Goal: Task Accomplishment & Management: Manage account settings

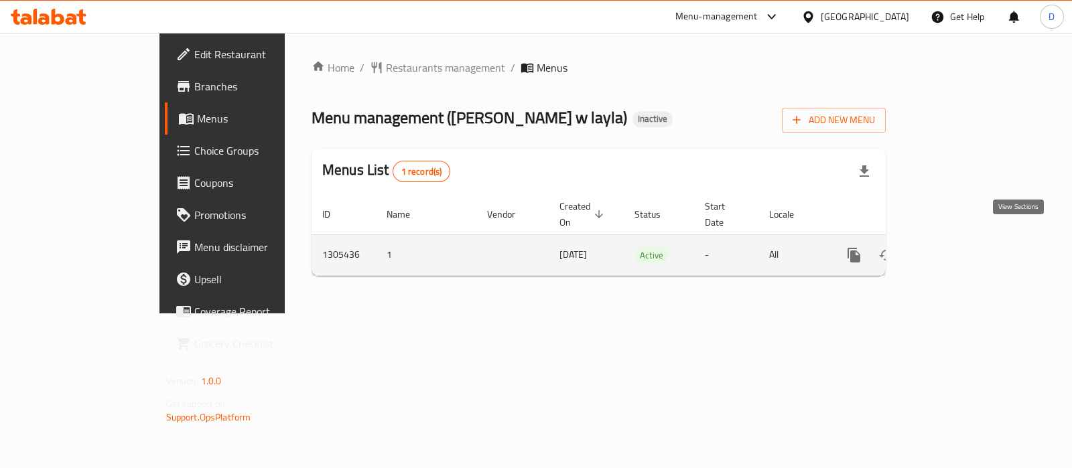
click at [957, 249] on icon "enhanced table" at bounding box center [950, 255] width 12 height 12
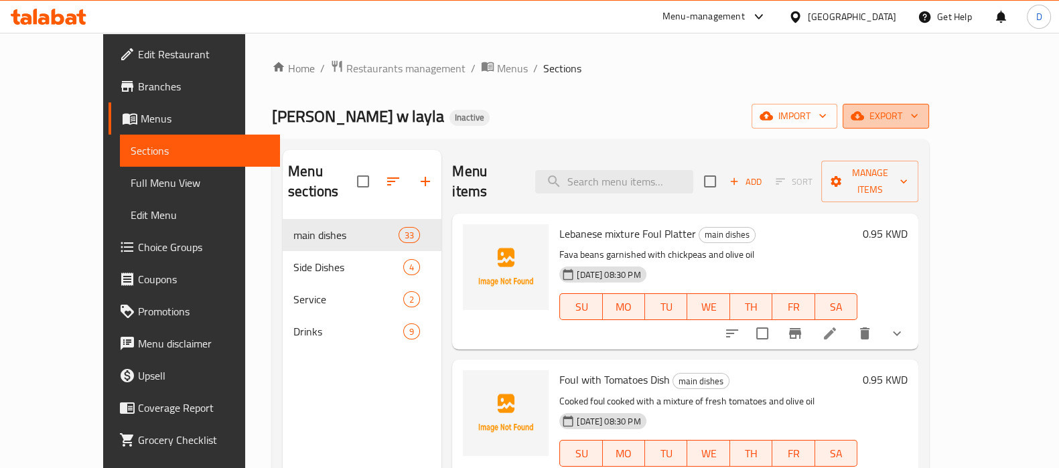
click at [918, 125] on span "export" at bounding box center [885, 116] width 65 height 17
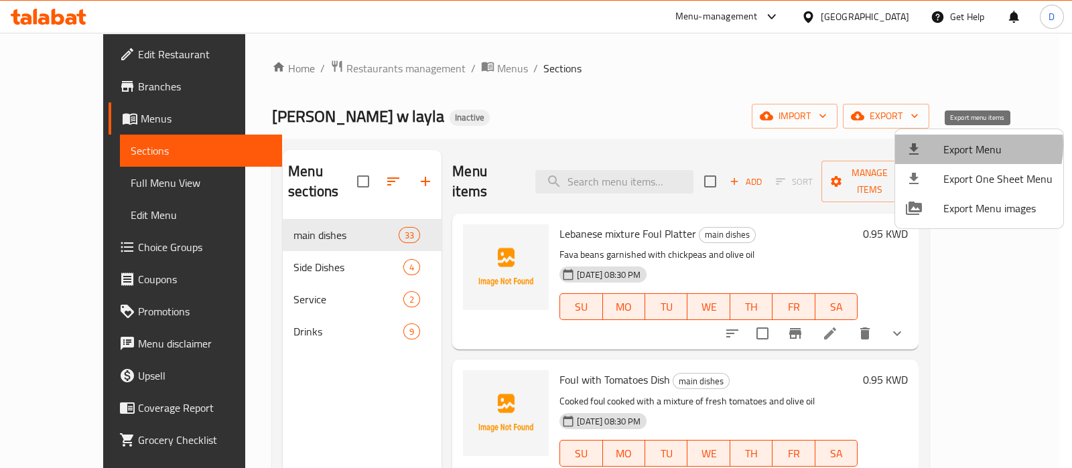
click at [959, 145] on span "Export Menu" at bounding box center [997, 149] width 109 height 16
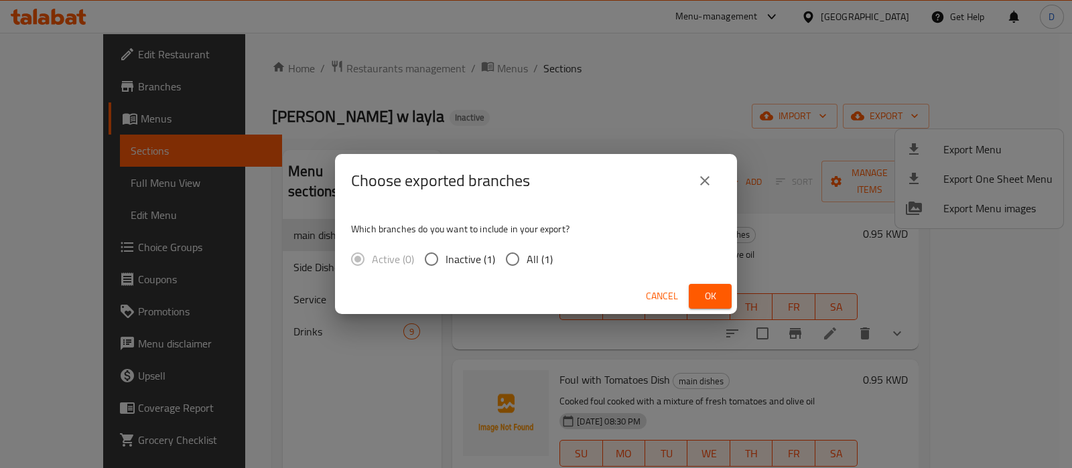
click at [540, 273] on label "All (1)" at bounding box center [525, 259] width 54 height 28
click at [526, 273] on input "All (1)" at bounding box center [512, 259] width 28 height 28
radio input "true"
click at [704, 293] on span "Ok" at bounding box center [709, 296] width 21 height 17
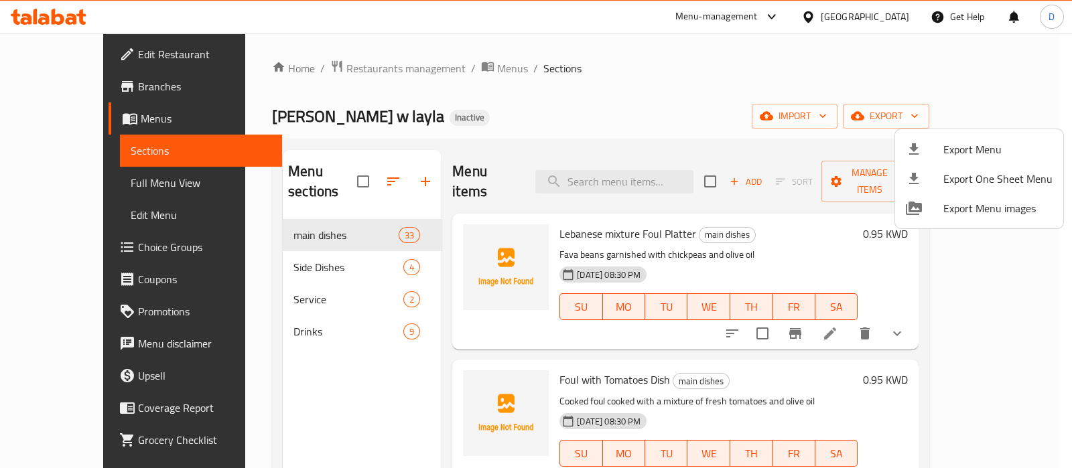
click at [120, 185] on div at bounding box center [536, 234] width 1072 height 468
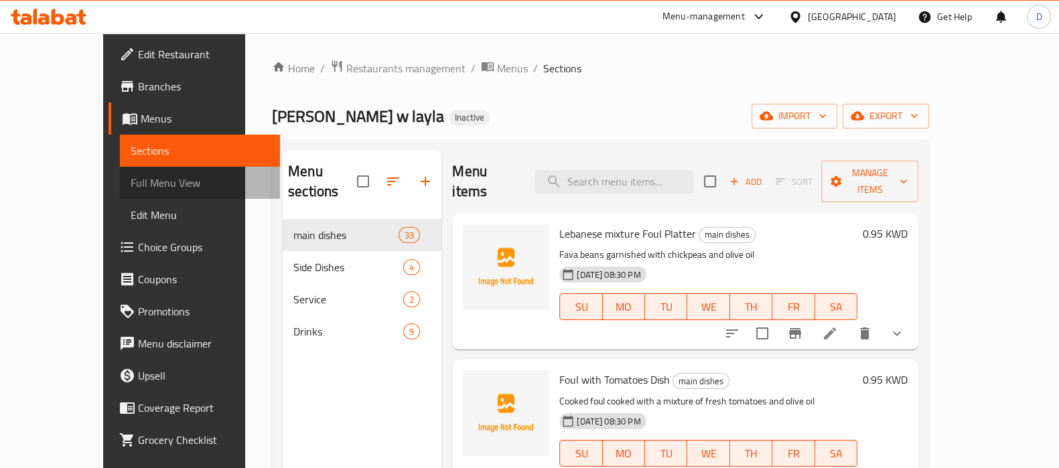
click at [131, 185] on span "Full Menu View" at bounding box center [200, 183] width 139 height 16
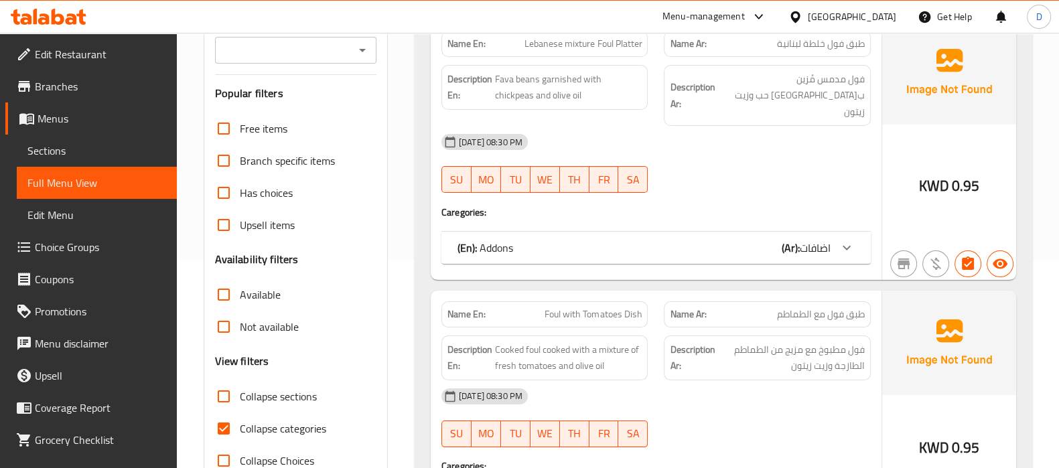
scroll to position [220, 0]
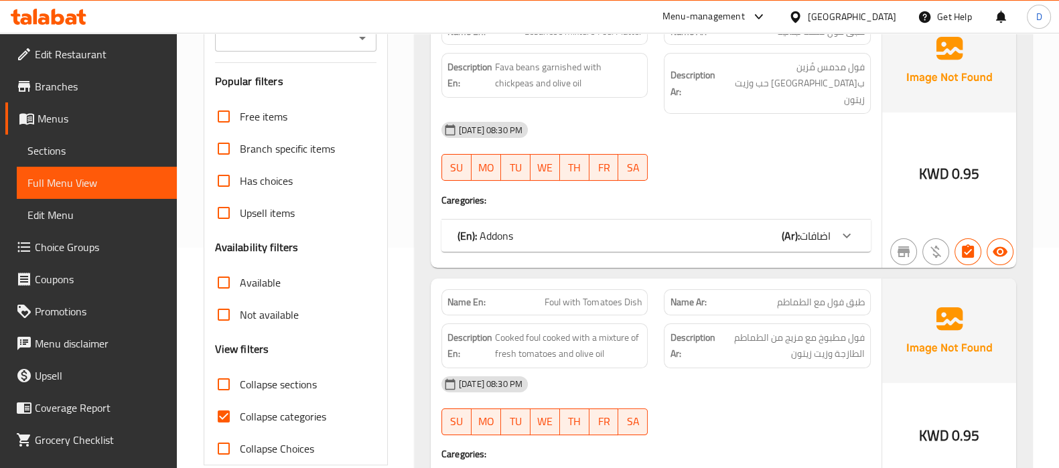
click at [240, 420] on span "Collapse categories" at bounding box center [283, 417] width 86 height 16
click at [240, 420] on input "Collapse categories" at bounding box center [224, 417] width 32 height 32
checkbox input "false"
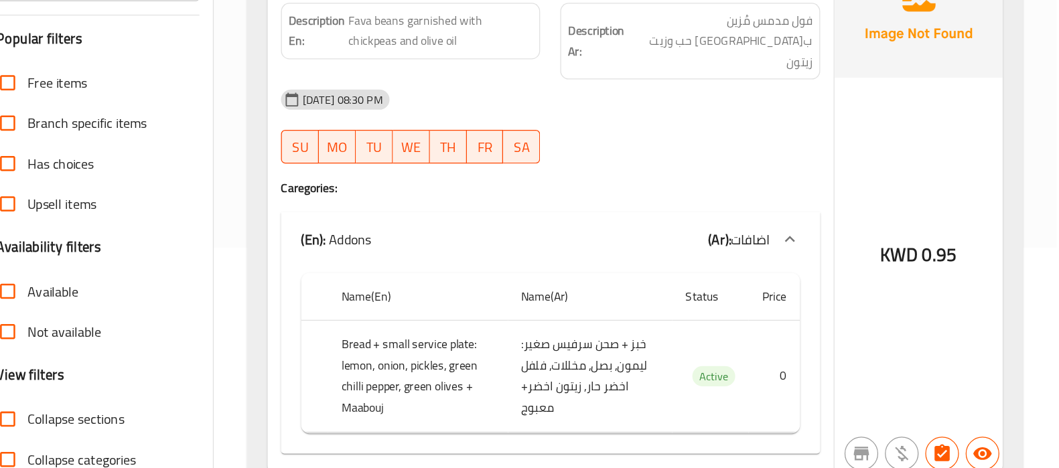
scroll to position [177, 0]
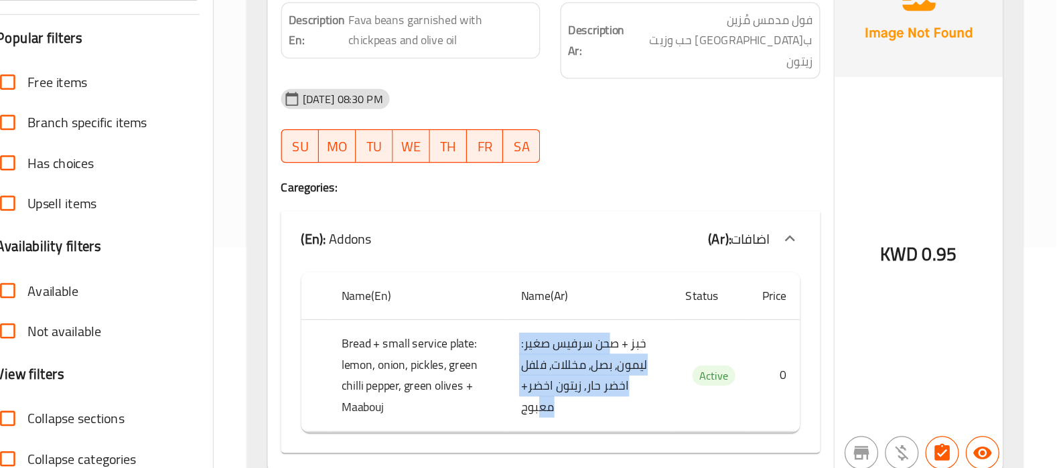
drag, startPoint x: 707, startPoint y: 354, endPoint x: 646, endPoint y: 404, distance: 79.0
click at [646, 404] on td "خبز + صحن سرفيس صغير: ليمون, بصل, مخللات, فلفل اخضر حار, زيتون اخضر+ معبوج" at bounding box center [687, 393] width 131 height 89
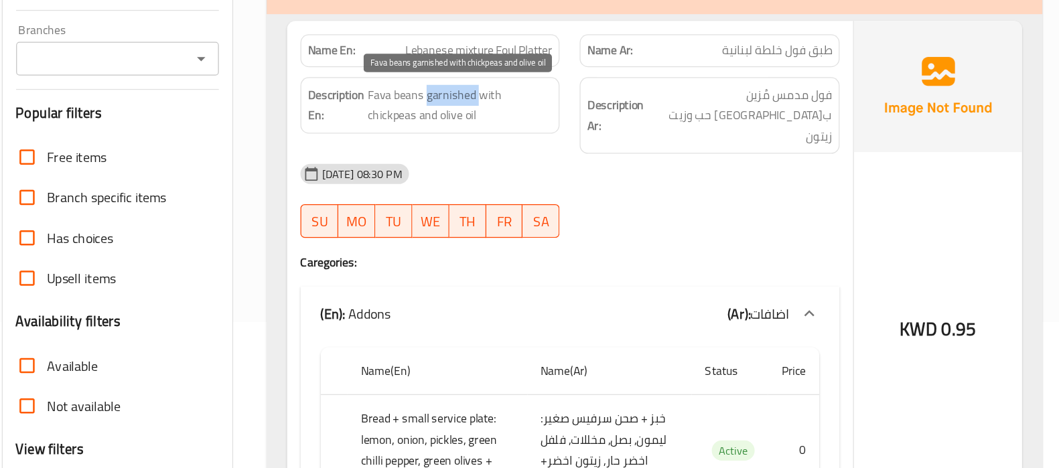
drag, startPoint x: 543, startPoint y: 110, endPoint x: 581, endPoint y: 107, distance: 39.0
click at [581, 107] on span "Fava beans garnished with chickpeas and olive oil" at bounding box center [568, 118] width 147 height 33
click at [606, 115] on span "Fava beans garnished with chickpeas and olive oil" at bounding box center [568, 118] width 147 height 33
drag, startPoint x: 606, startPoint y: 116, endPoint x: 547, endPoint y: 132, distance: 61.1
click at [547, 132] on span "Fava beans garnished with chickpeas and olive oil" at bounding box center [568, 118] width 147 height 33
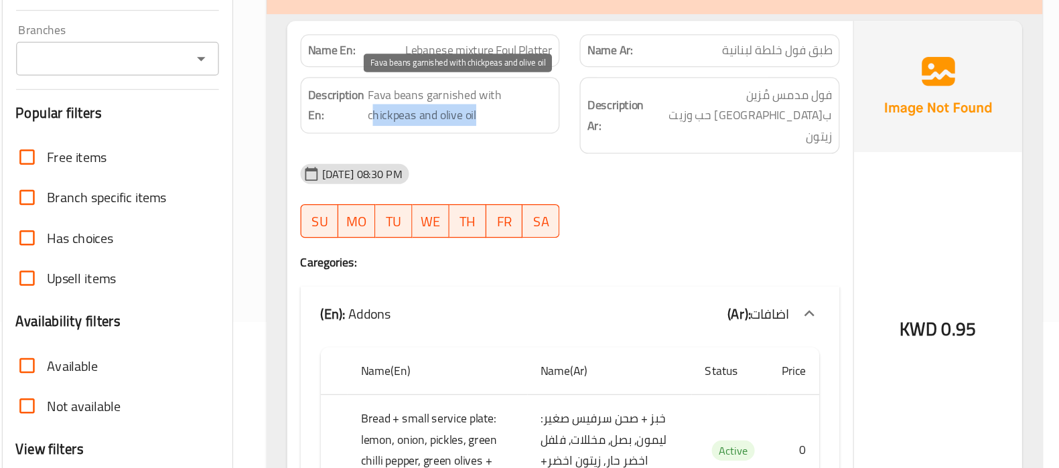
click at [547, 132] on span "Fava beans garnished with chickpeas and olive oil" at bounding box center [568, 118] width 147 height 33
click at [618, 110] on span "Fava beans garnished with chickpeas and olive oil" at bounding box center [568, 118] width 147 height 33
copy span "chickpeas"
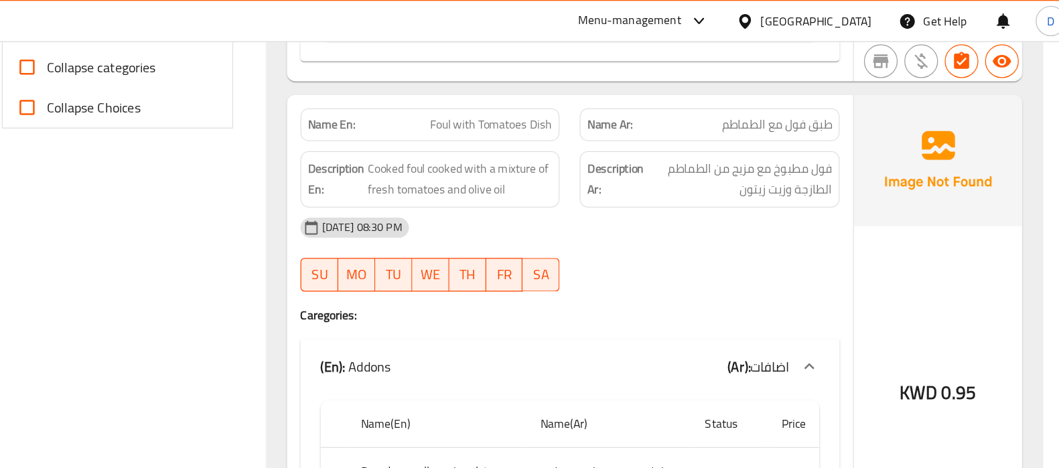
scroll to position [583, 0]
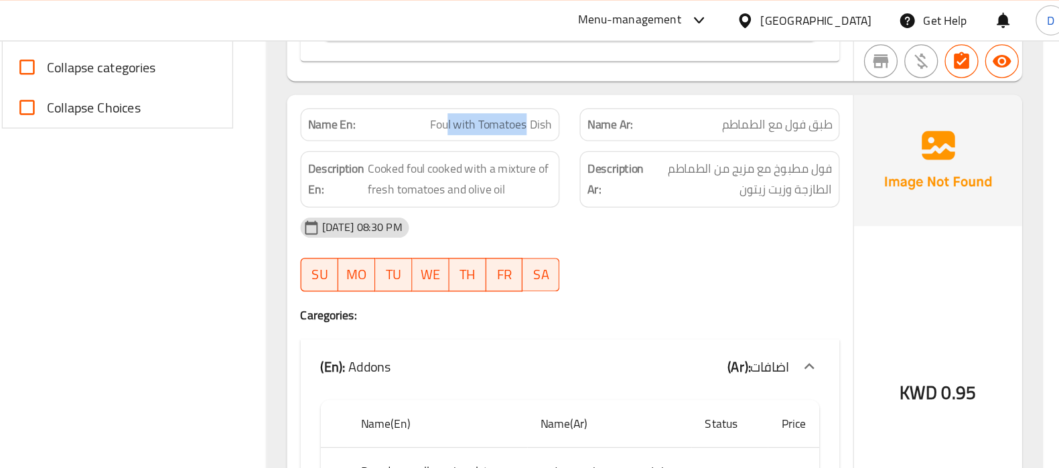
drag, startPoint x: 560, startPoint y: 80, endPoint x: 621, endPoint y: 88, distance: 61.6
click at [621, 93] on span "Foul with Tomatoes Dish" at bounding box center [593, 100] width 97 height 14
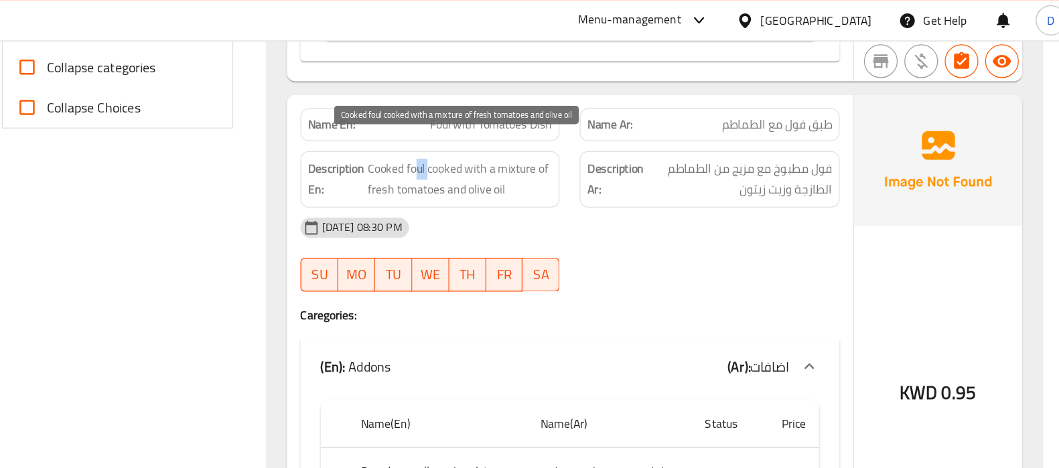
drag, startPoint x: 549, startPoint y: 117, endPoint x: 536, endPoint y: 121, distance: 13.3
click at [536, 127] on span "Cooked foul cooked with a mixture of fresh tomatoes and olive oil" at bounding box center [568, 143] width 147 height 33
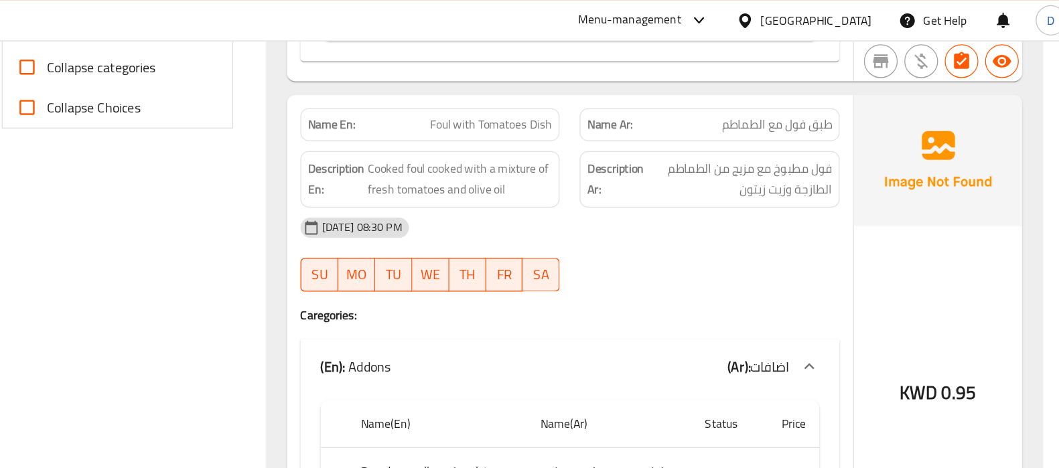
click at [595, 93] on span "Foul with Tomatoes Dish" at bounding box center [593, 100] width 97 height 14
copy span "Foul with Tomatoes Dish"
click at [595, 93] on span "Foul with Tomatoes Dish" at bounding box center [593, 100] width 97 height 14
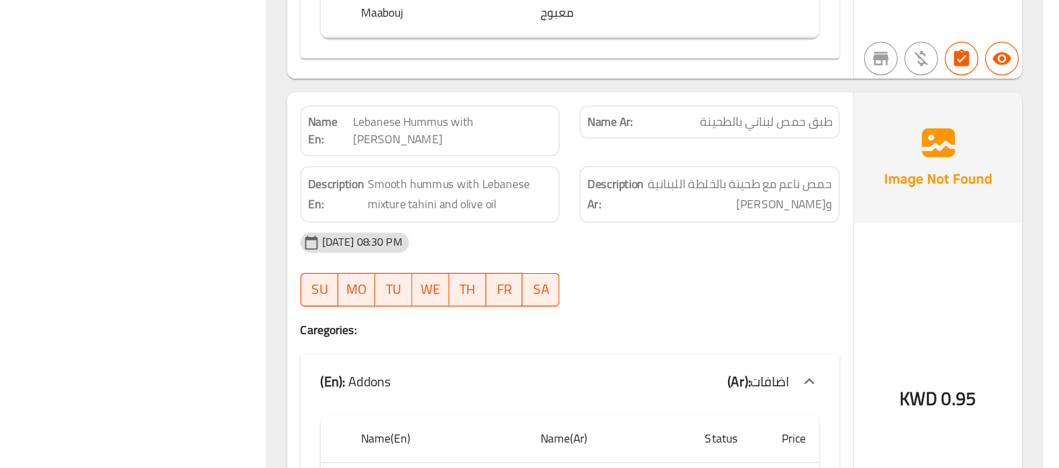
scroll to position [908, 0]
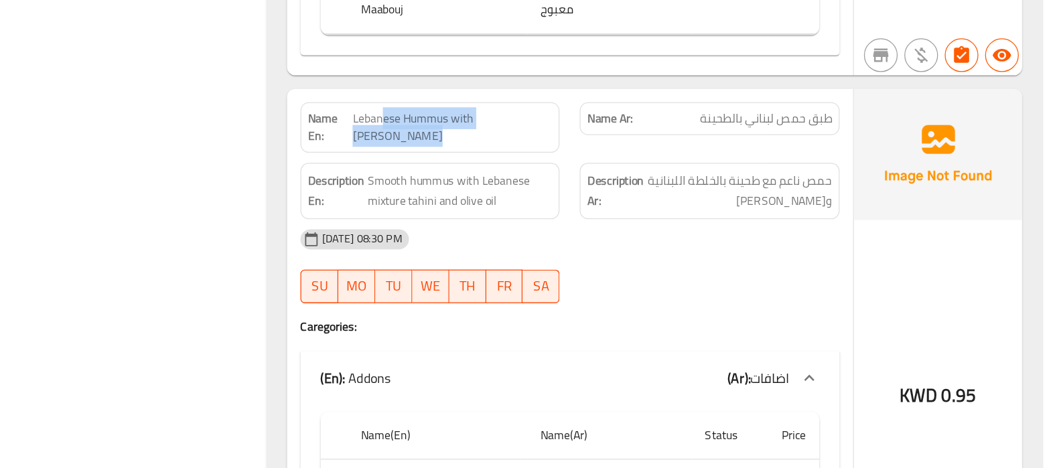
drag, startPoint x: 518, startPoint y: 171, endPoint x: 638, endPoint y: 172, distance: 119.2
click at [638, 182] on span "Lebanese Hummus with [PERSON_NAME]" at bounding box center [562, 196] width 159 height 28
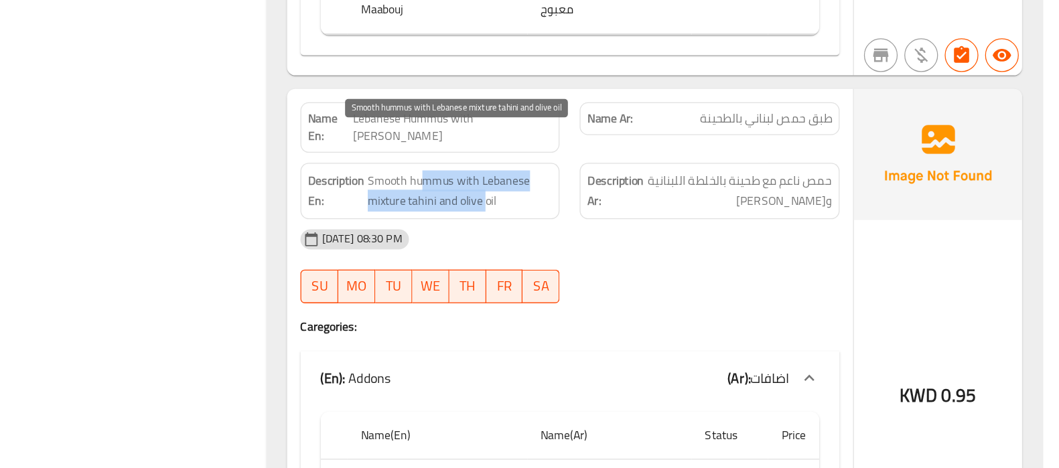
drag, startPoint x: 536, startPoint y: 204, endPoint x: 590, endPoint y: 223, distance: 57.4
click at [590, 230] on span "Smooth hummus with Lebanese mixture tahini and olive oil" at bounding box center [568, 246] width 147 height 33
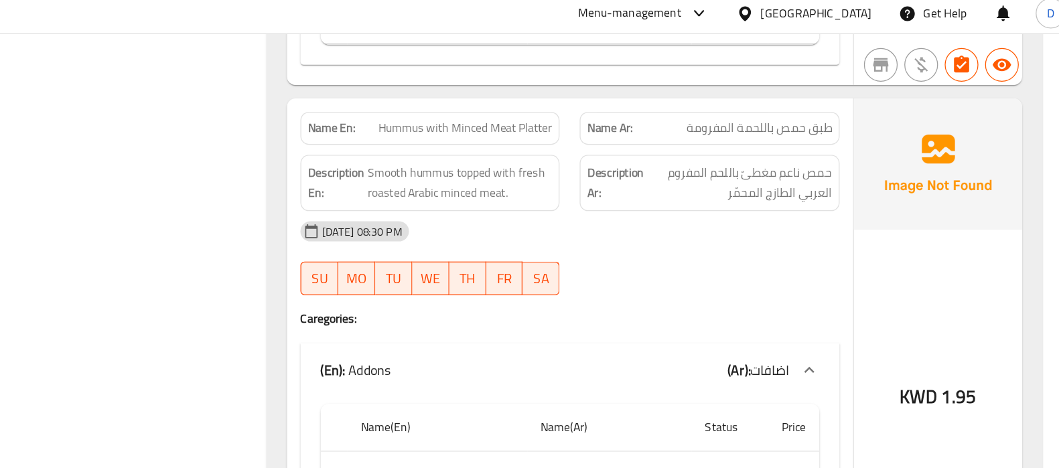
scroll to position [1417, 0]
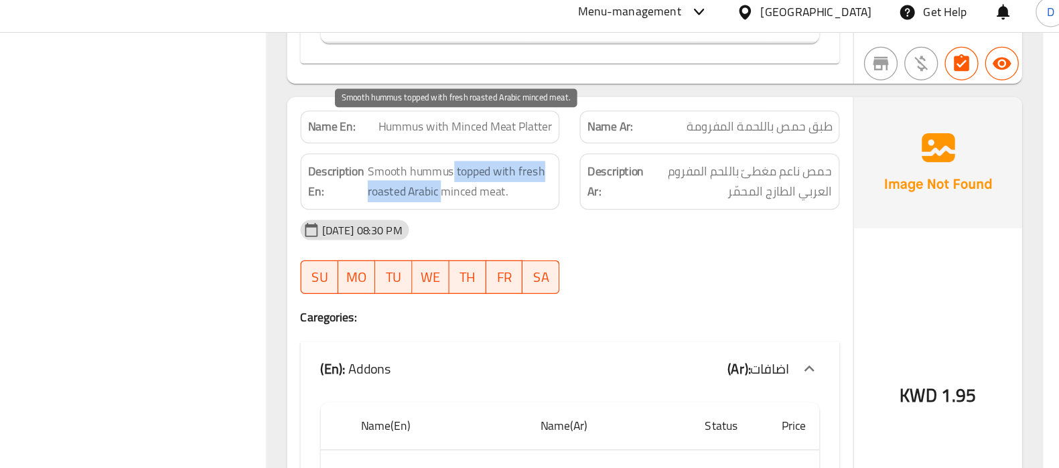
drag, startPoint x: 562, startPoint y: 109, endPoint x: 554, endPoint y: 132, distance: 24.2
click at [554, 135] on span "Smooth hummus topped with fresh roasted Arabic minced meat." at bounding box center [568, 151] width 147 height 33
drag, startPoint x: 533, startPoint y: 131, endPoint x: 593, endPoint y: 128, distance: 60.3
click at [593, 135] on span "Smooth hummus topped with fresh roasted Arabic minced meat." at bounding box center [568, 151] width 147 height 33
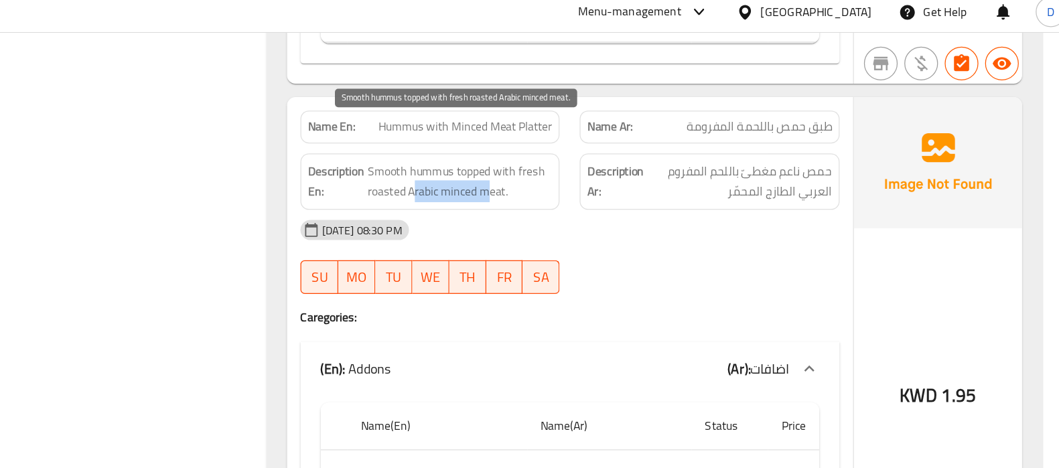
click at [593, 135] on span "Smooth hummus topped with fresh roasted Arabic minced meat." at bounding box center [568, 151] width 147 height 33
drag, startPoint x: 593, startPoint y: 128, endPoint x: 551, endPoint y: 127, distance: 42.2
click at [551, 135] on span "Smooth hummus topped with fresh roasted Arabic minced meat." at bounding box center [568, 151] width 147 height 33
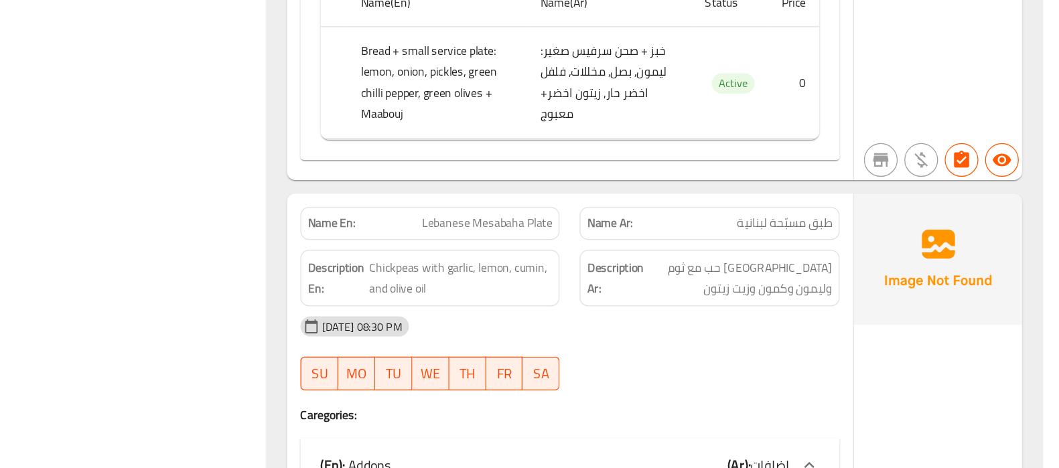
scroll to position [1707, 0]
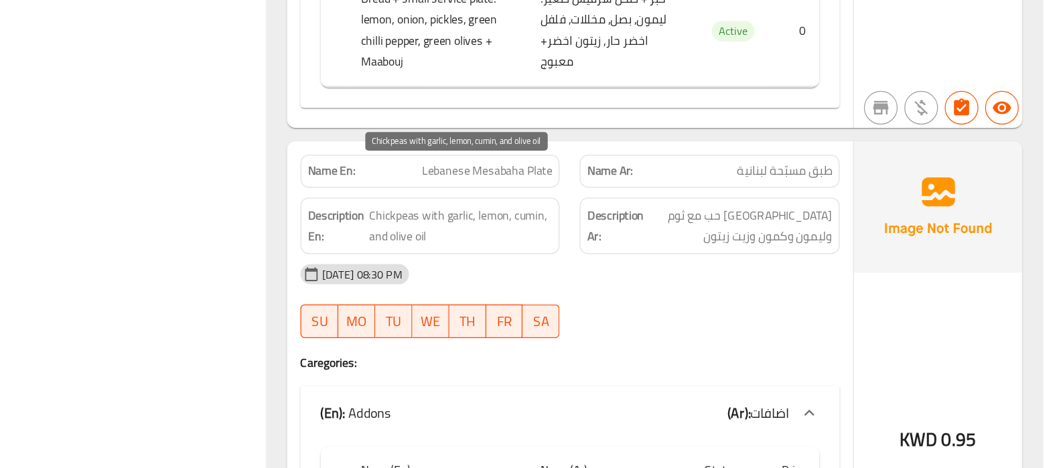
drag, startPoint x: 541, startPoint y: 232, endPoint x: 600, endPoint y: 231, distance: 58.9
click at [600, 259] on span "Chickpeas with garlic, lemon, cumin, and olive oil" at bounding box center [569, 275] width 146 height 33
drag, startPoint x: 600, startPoint y: 231, endPoint x: 555, endPoint y: 242, distance: 46.1
click at [555, 259] on span "Chickpeas with garlic, lemon, cumin, and olive oil" at bounding box center [569, 275] width 146 height 33
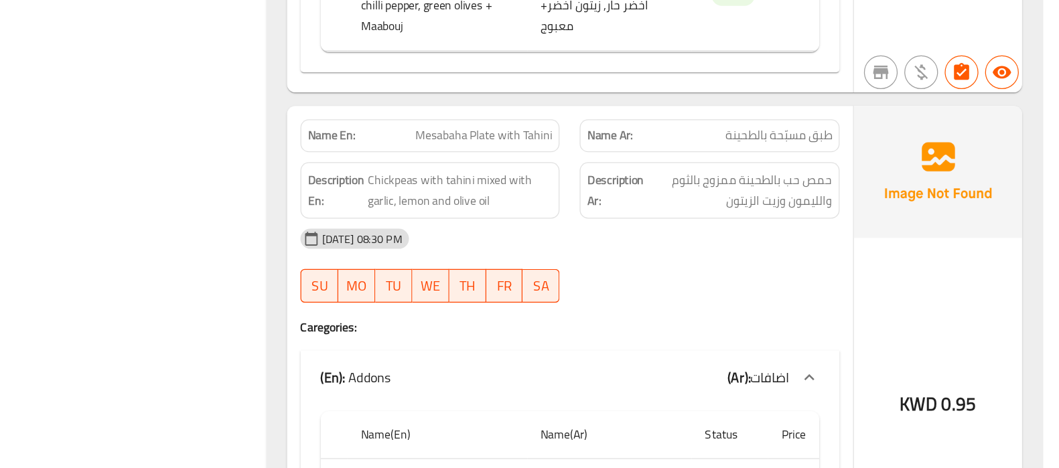
scroll to position [2163, 0]
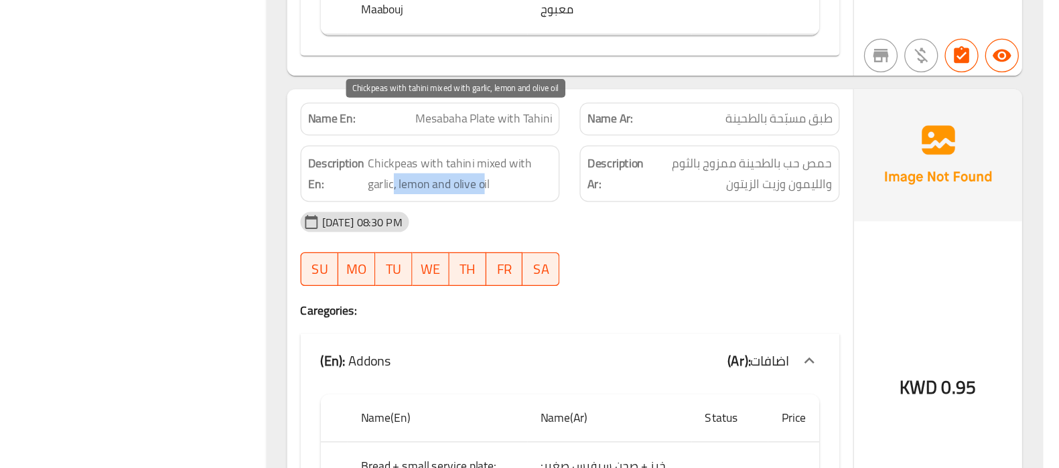
drag, startPoint x: 514, startPoint y: 198, endPoint x: 589, endPoint y: 199, distance: 75.0
click at [589, 217] on span "Chickpeas with tahini mixed with garlic, lemon and olive oil" at bounding box center [568, 233] width 147 height 33
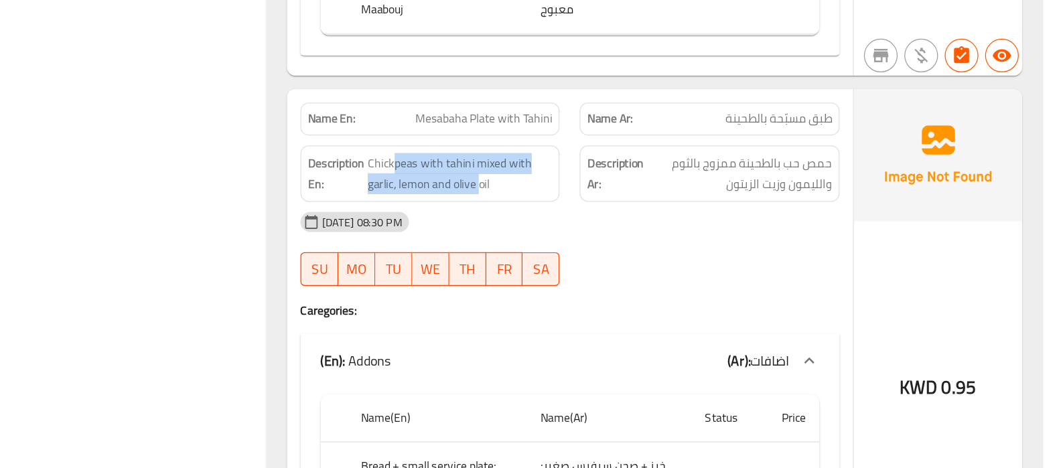
drag, startPoint x: 515, startPoint y: 194, endPoint x: 583, endPoint y: 219, distance: 72.7
click at [583, 219] on div "Name En: Mesabaha Plate with Tahini Name Ar: طبق مسبّحة بالطحينة Description En…" at bounding box center [656, 367] width 451 height 403
click at [583, 256] on div "[DATE] 08:30 PM" at bounding box center [655, 272] width 445 height 32
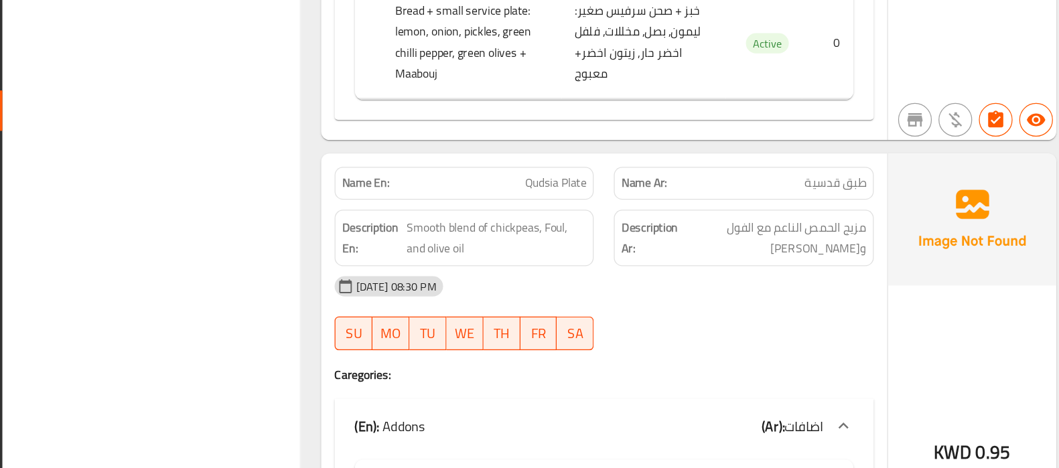
scroll to position [2529, 0]
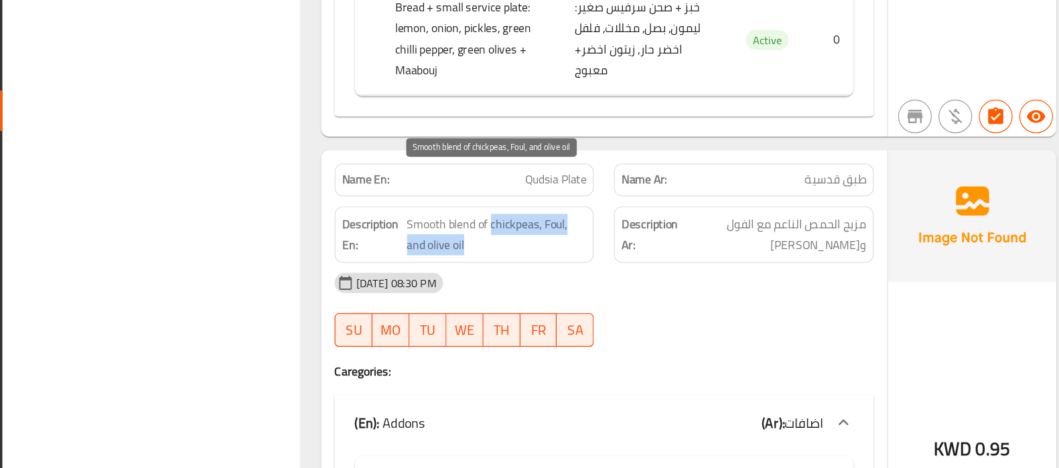
drag, startPoint x: 563, startPoint y: 236, endPoint x: 552, endPoint y: 254, distance: 20.4
click at [552, 265] on span "Smooth blend of chickpeas, Foul, and olive oil" at bounding box center [570, 281] width 143 height 33
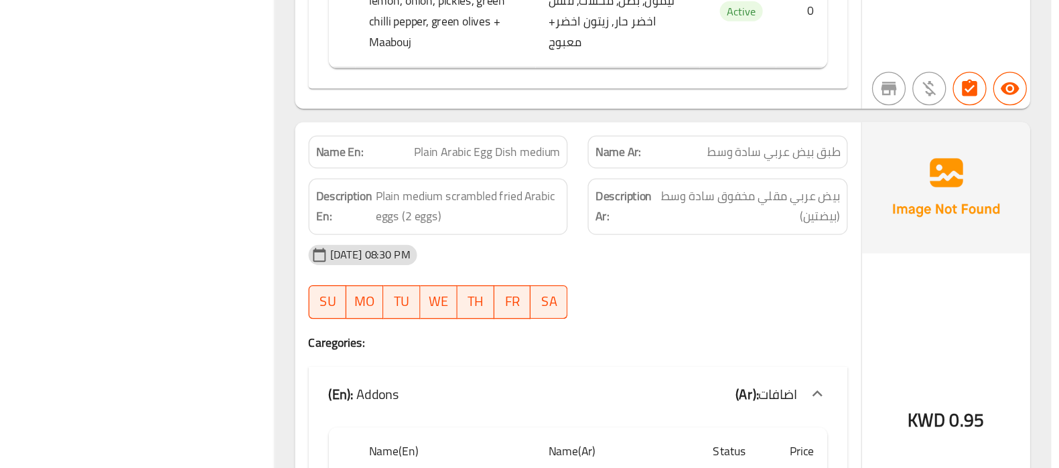
scroll to position [2967, 0]
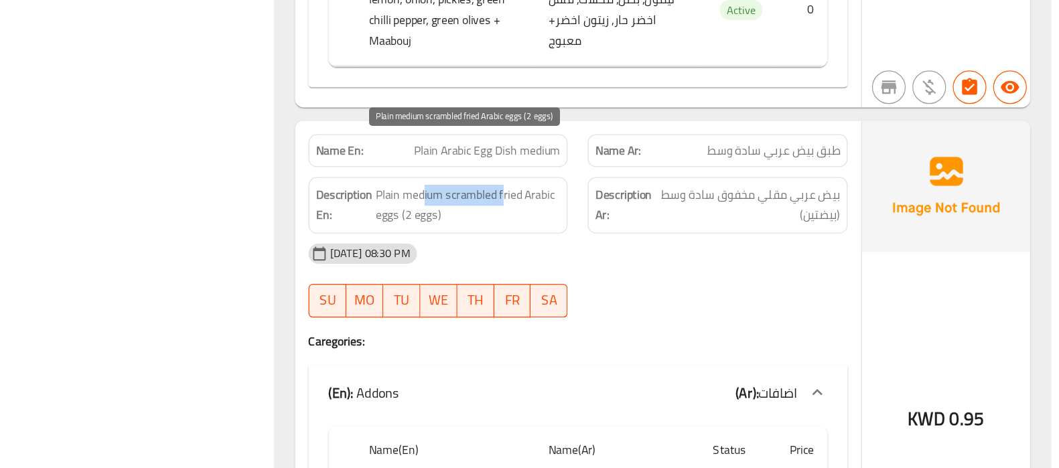
drag, startPoint x: 531, startPoint y: 208, endPoint x: 596, endPoint y: 210, distance: 65.0
click at [596, 242] on span "Plain medium scrambled fried Arabic eggs (2 eggs)" at bounding box center [568, 258] width 147 height 33
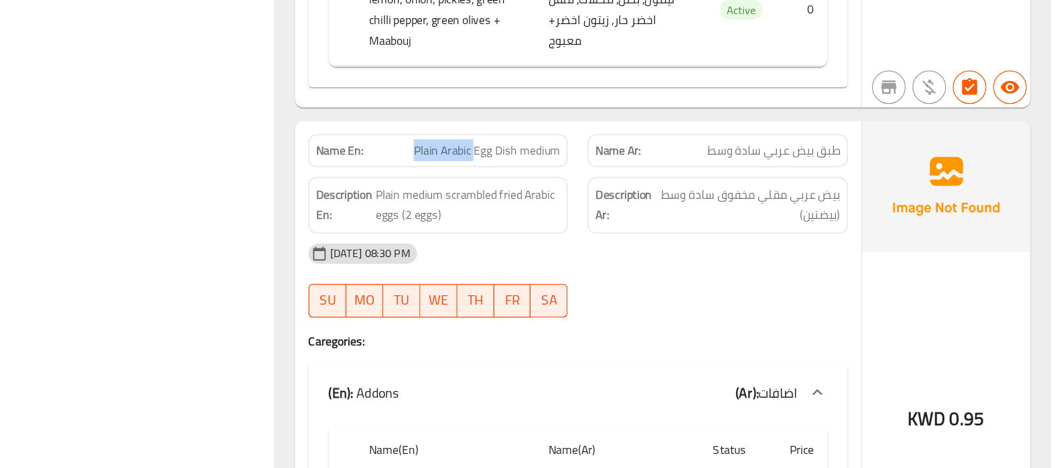
drag, startPoint x: 526, startPoint y: 178, endPoint x: 573, endPoint y: 178, distance: 47.6
click at [573, 208] on span "Plain Arabic Egg Dish medium" at bounding box center [583, 215] width 117 height 14
drag, startPoint x: 604, startPoint y: 180, endPoint x: 640, endPoint y: 183, distance: 36.3
click at [640, 208] on span "Plain Arabic Egg Dish medium" at bounding box center [583, 215] width 117 height 14
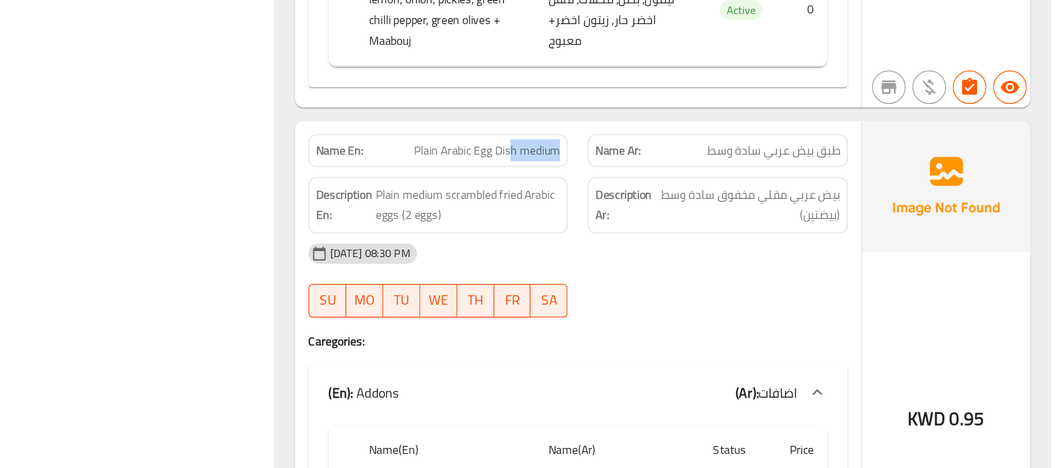
click at [640, 208] on span "Plain Arabic Egg Dish medium" at bounding box center [583, 215] width 117 height 14
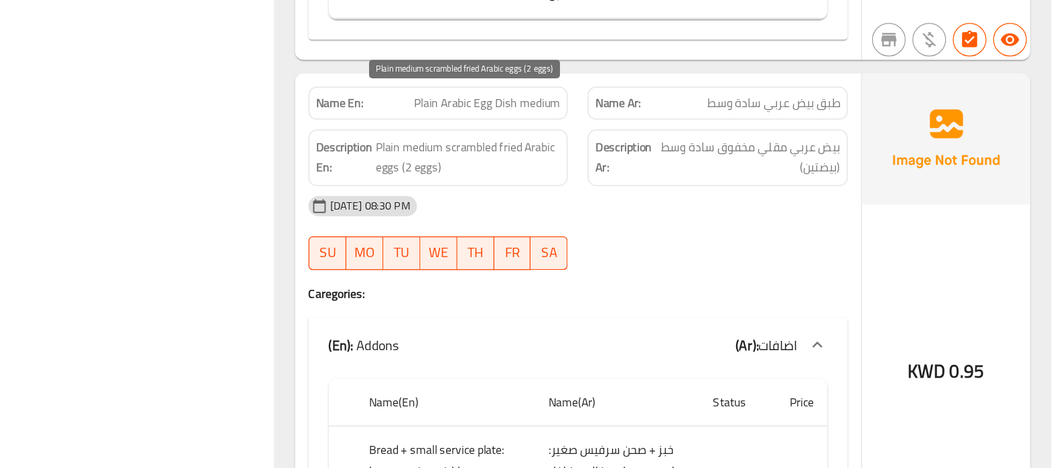
scroll to position [3004, 0]
drag, startPoint x: 554, startPoint y: 176, endPoint x: 541, endPoint y: 196, distance: 23.2
click at [541, 204] on span "Plain medium scrambled fried Arabic eggs (2 eggs)" at bounding box center [568, 220] width 147 height 33
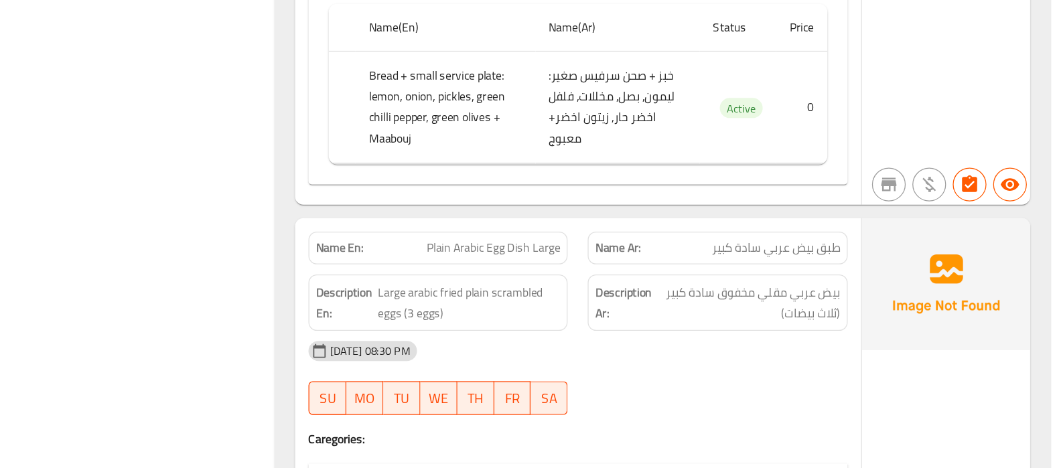
scroll to position [12384, 0]
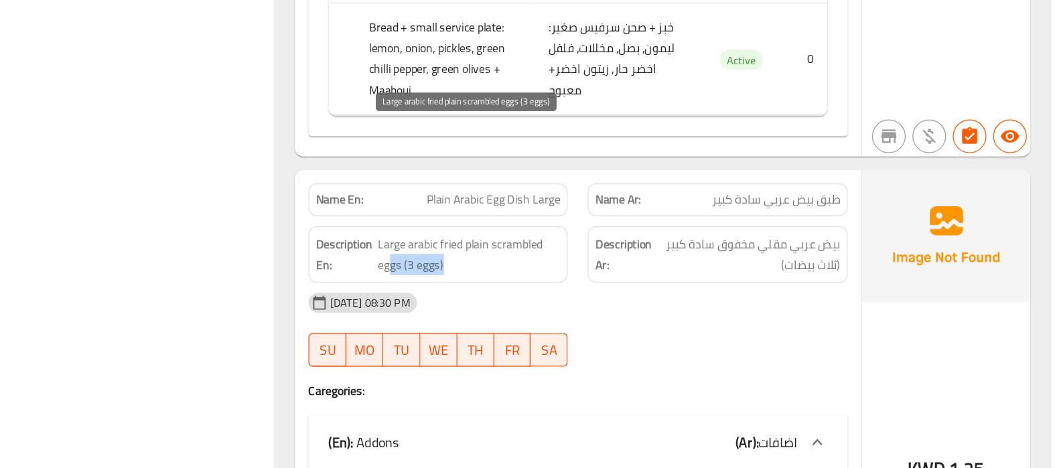
drag, startPoint x: 506, startPoint y: 222, endPoint x: 556, endPoint y: 217, distance: 49.9
click at [556, 281] on span "Large arabic fried plain scrambled eggs (3 eggs)" at bounding box center [569, 297] width 145 height 33
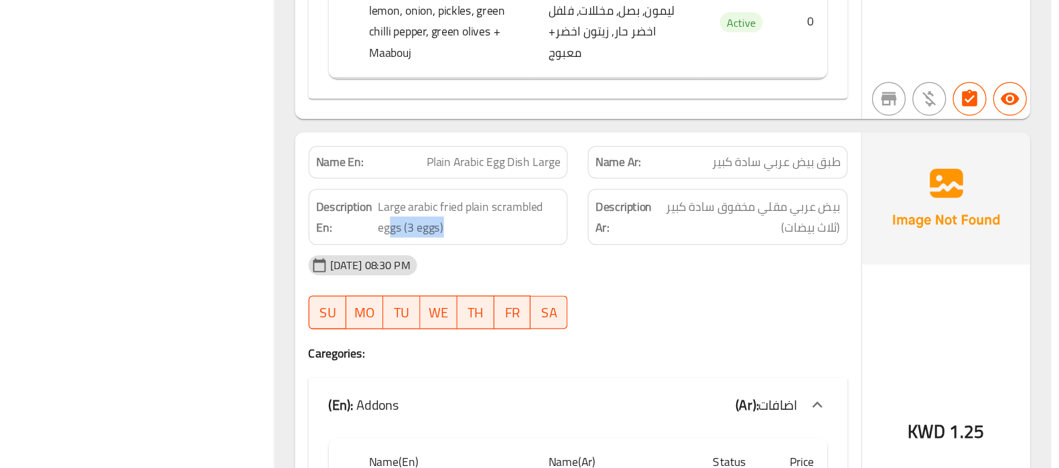
scroll to position [12415, 0]
drag, startPoint x: 600, startPoint y: 133, endPoint x: 642, endPoint y: 141, distance: 43.0
click at [642, 210] on div "Name En: Plain Arabic Egg Dish Large" at bounding box center [544, 223] width 207 height 26
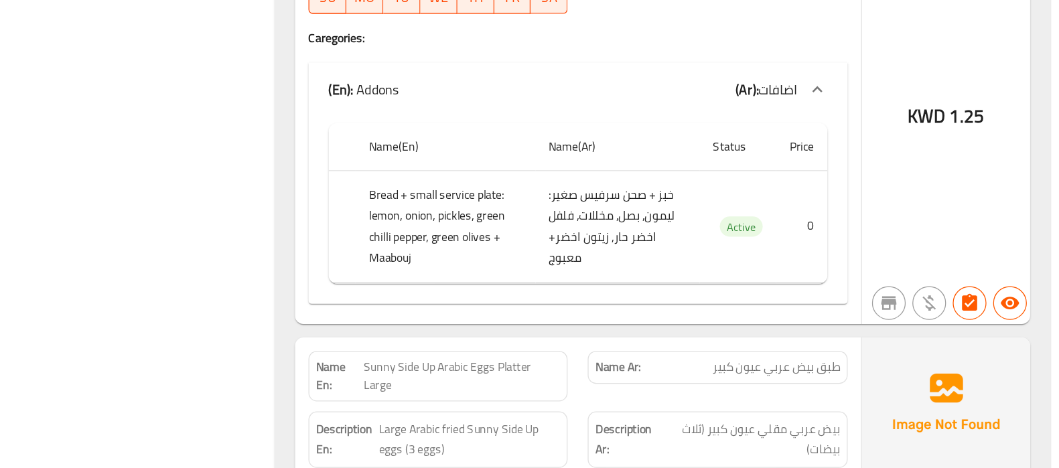
scroll to position [12666, 0]
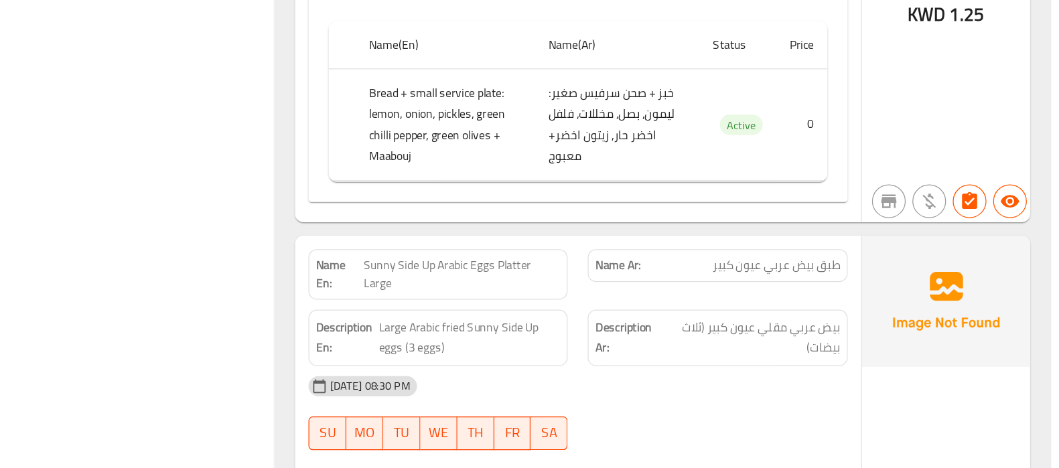
scroll to position [12749, 0]
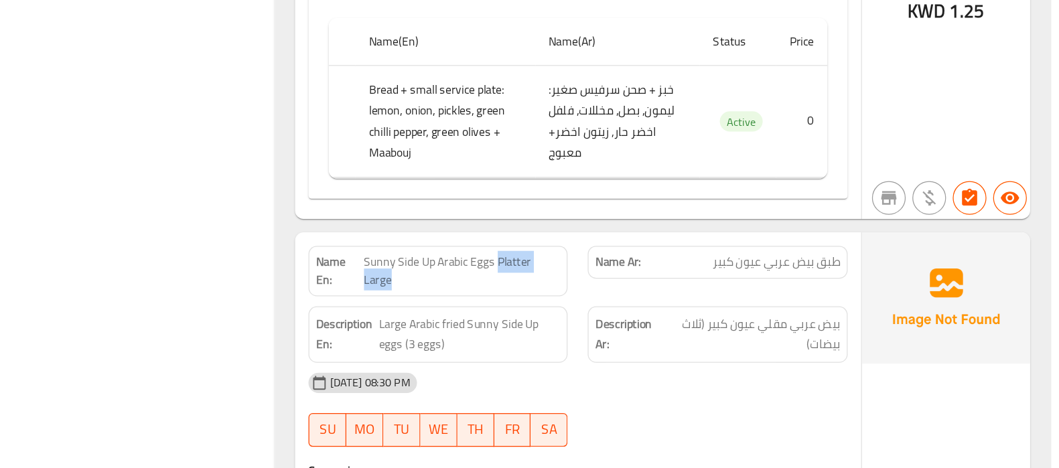
drag, startPoint x: 590, startPoint y: 207, endPoint x: 571, endPoint y: 228, distance: 28.0
click at [571, 297] on span "Sunny Side Up Arabic Eggs Platter Large" at bounding box center [564, 311] width 157 height 28
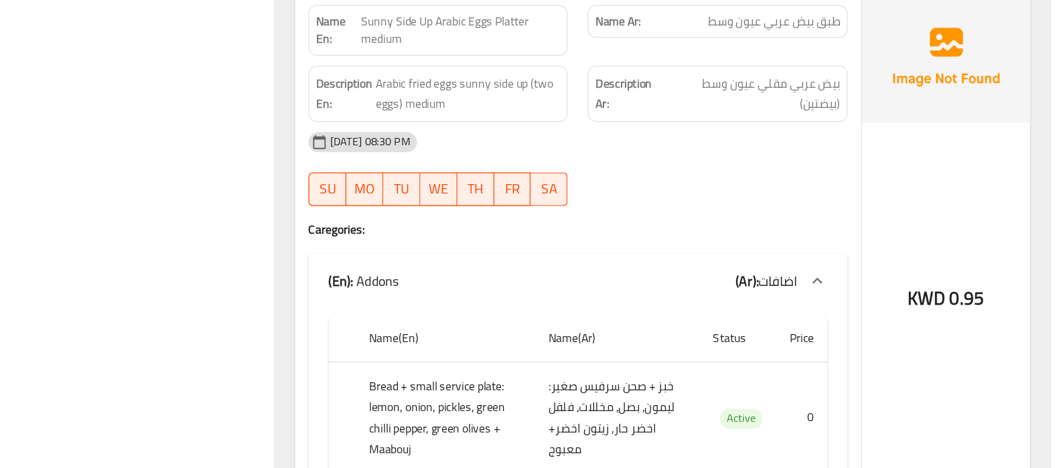
scroll to position [3483, 0]
click at [756, 208] on div "12-08-2025 08:30 PM SU MO TU WE TH FR SA" at bounding box center [655, 229] width 445 height 75
drag, startPoint x: 565, startPoint y: 132, endPoint x: 586, endPoint y: 132, distance: 20.8
click at [586, 153] on span "Arabic fried eggs sunny side up (two eggs) medium" at bounding box center [568, 169] width 147 height 33
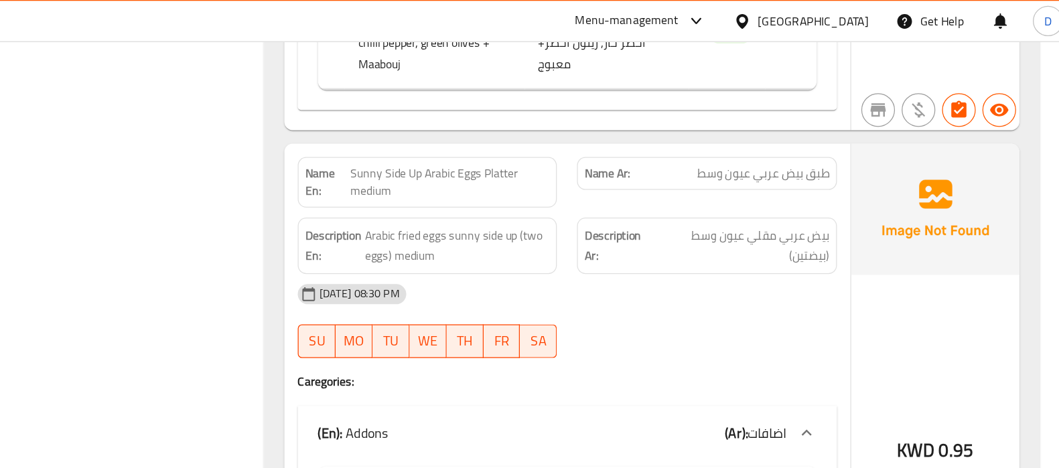
scroll to position [3439, 0]
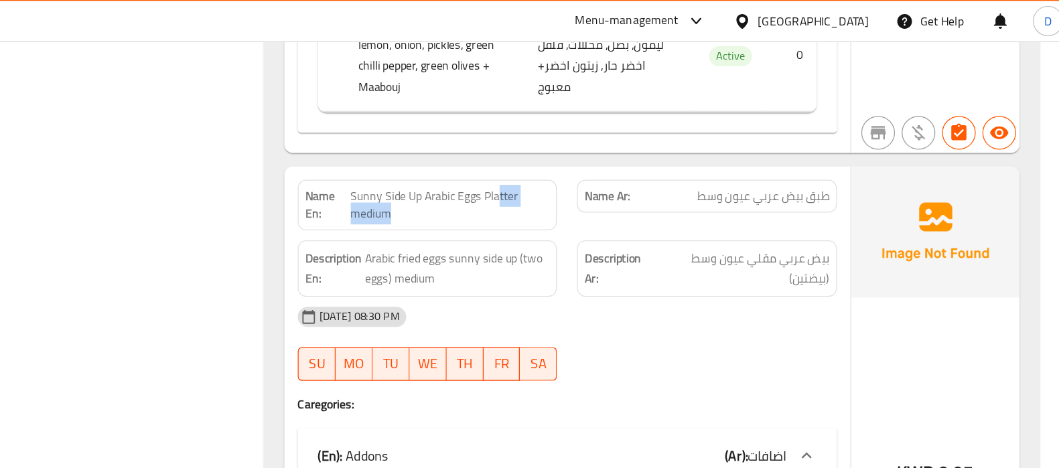
drag, startPoint x: 601, startPoint y: 116, endPoint x: 532, endPoint y: 131, distance: 70.7
click at [532, 149] on span "Sunny Side Up Arabic Eggs Platter medium" at bounding box center [563, 163] width 159 height 28
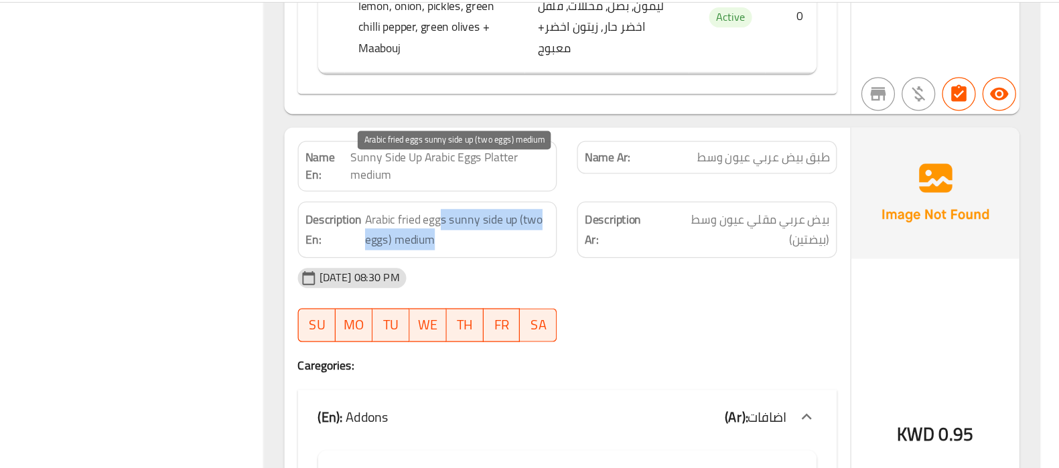
drag, startPoint x: 557, startPoint y: 172, endPoint x: 565, endPoint y: 182, distance: 12.4
click at [565, 198] on span "Arabic fried eggs sunny side up (two eggs) medium" at bounding box center [568, 214] width 147 height 33
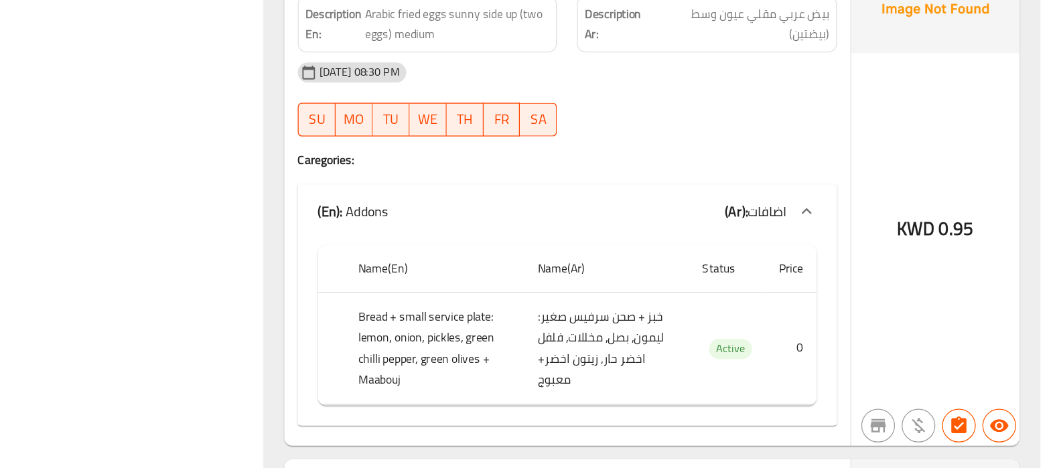
scroll to position [3541, 0]
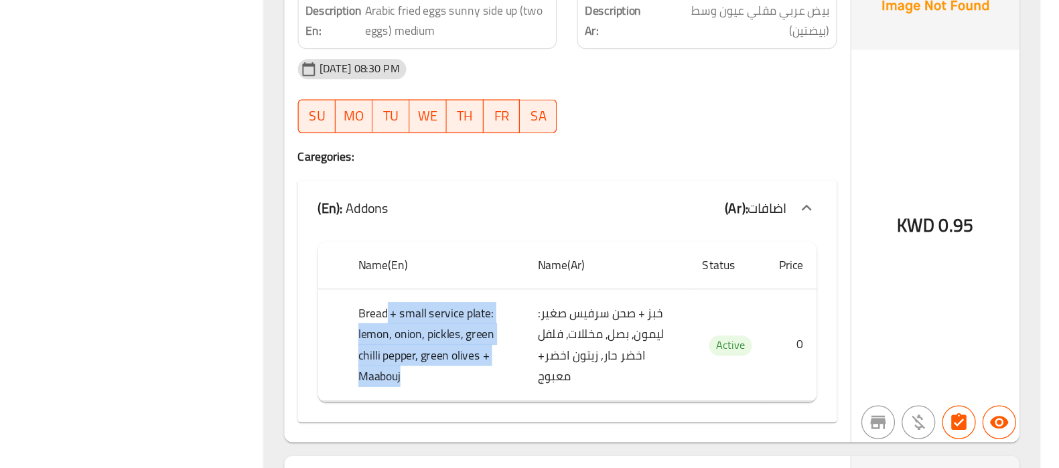
drag, startPoint x: 511, startPoint y: 308, endPoint x: 528, endPoint y: 350, distance: 44.8
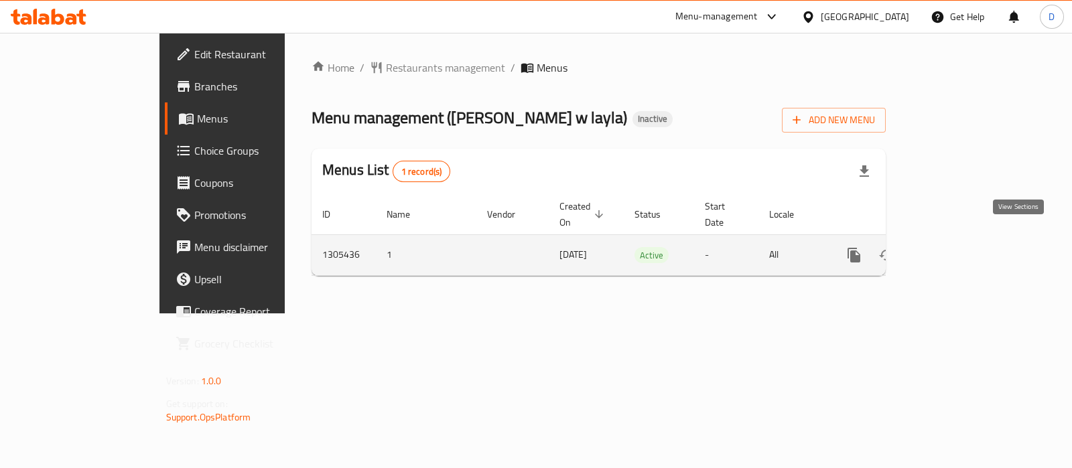
click at [967, 240] on link "enhanced table" at bounding box center [950, 255] width 32 height 32
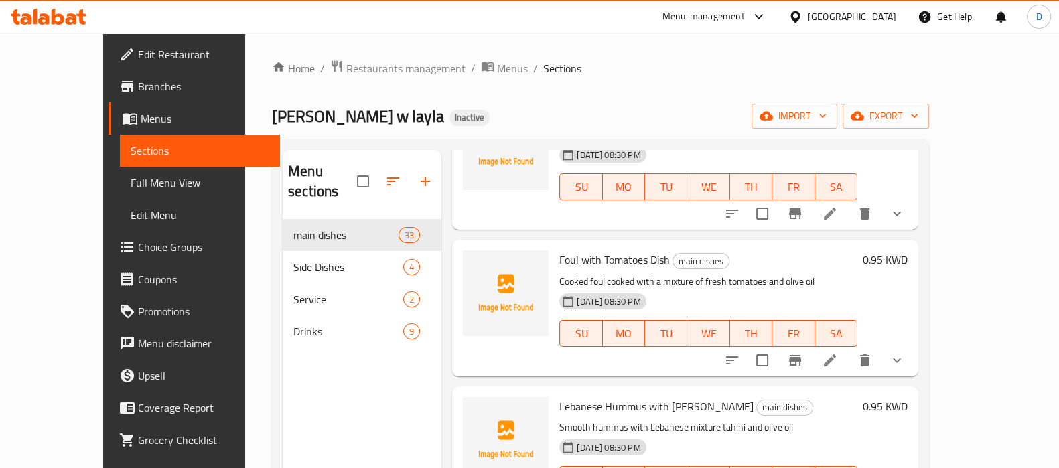
scroll to position [121, 0]
click at [849, 348] on li at bounding box center [830, 360] width 38 height 24
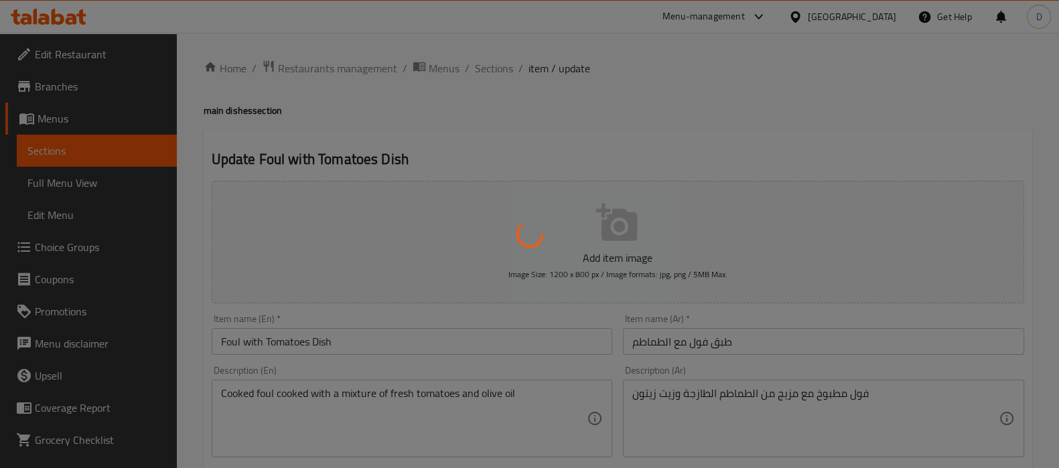
type input "اضافات"
type input "0"
type input "1"
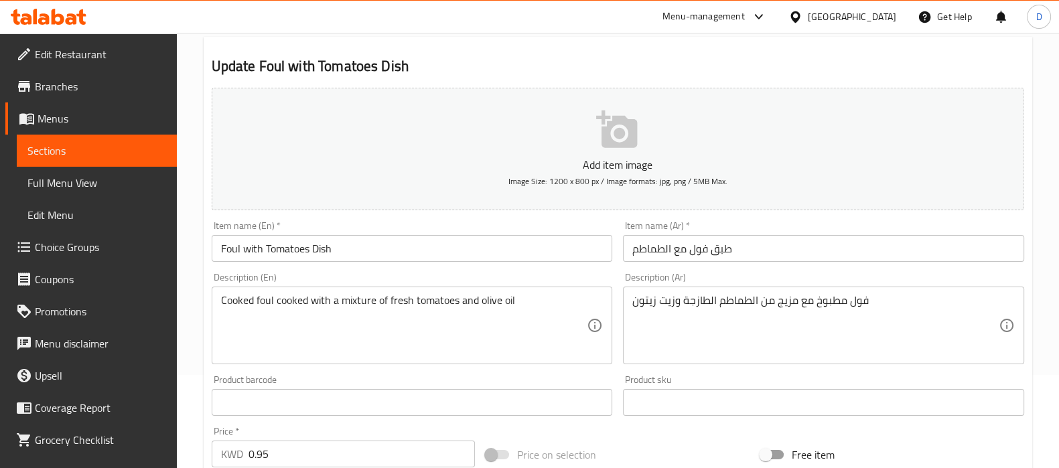
scroll to position [94, 0]
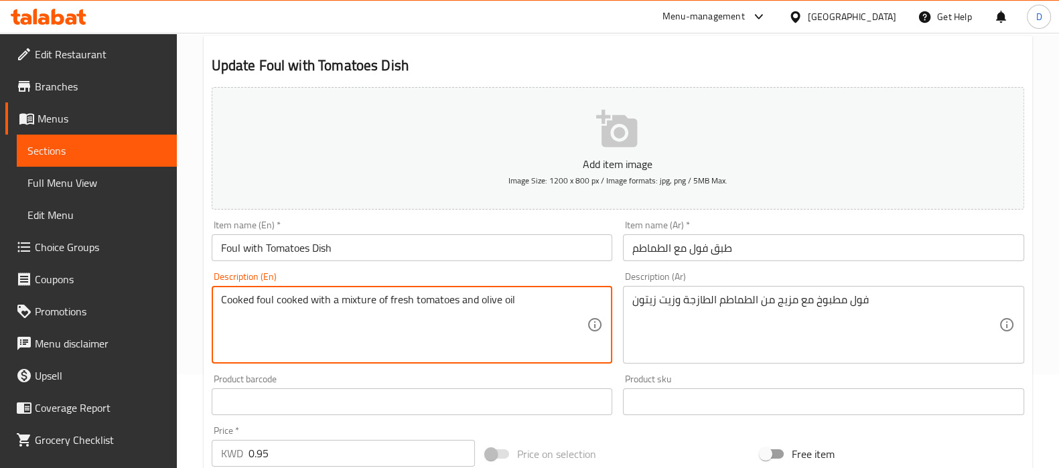
click at [288, 301] on textarea "Cooked foul cooked with a mixture of fresh tomatoes and olive oil" at bounding box center [404, 325] width 366 height 64
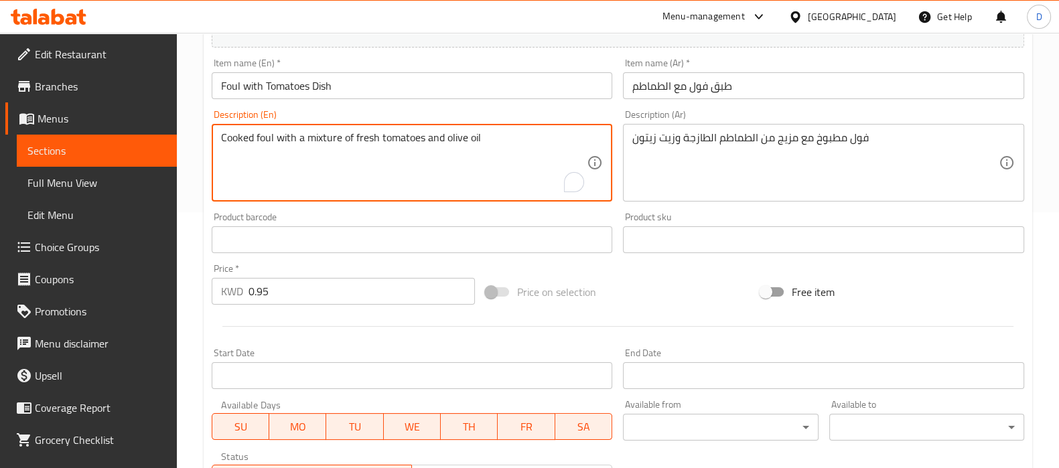
scroll to position [499, 0]
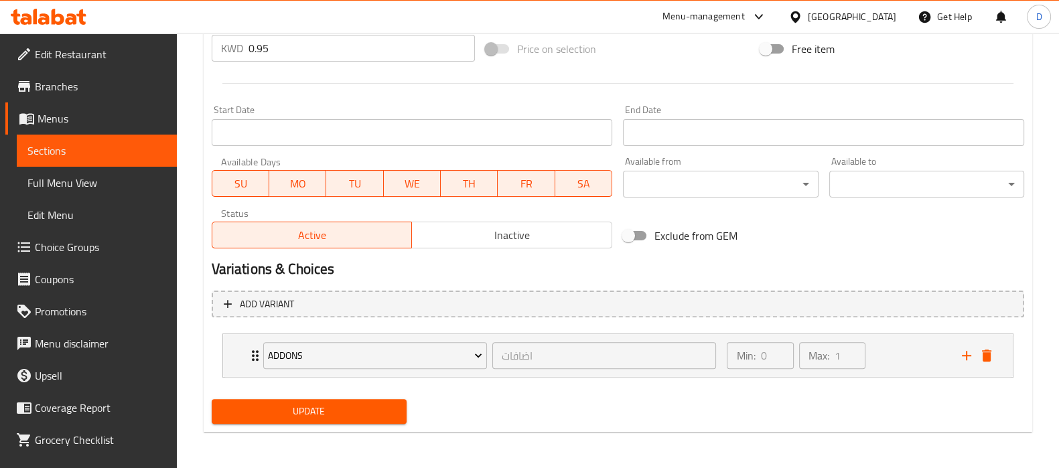
type textarea "Cooked foul with a mixture of fresh tomatoes and olive oil"
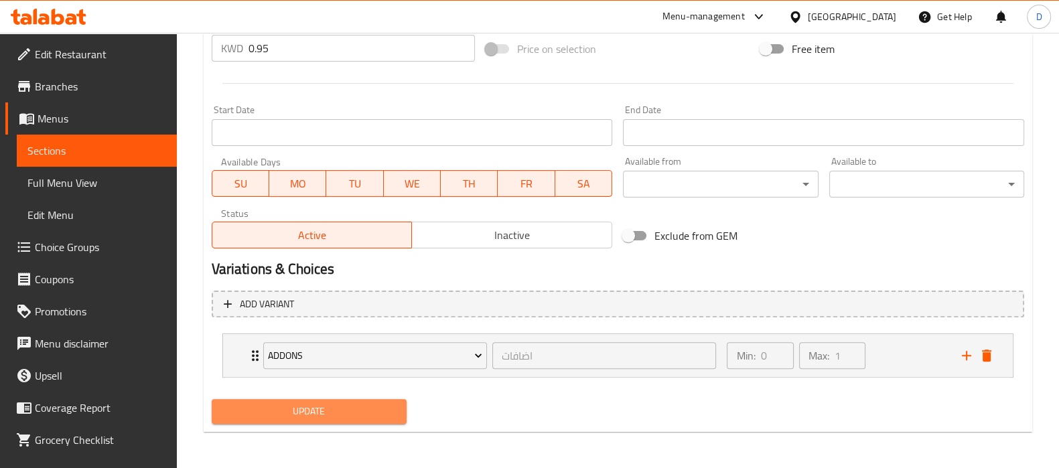
click at [376, 417] on span "Update" at bounding box center [308, 411] width 173 height 17
